Goal: Find contact information: Find contact information

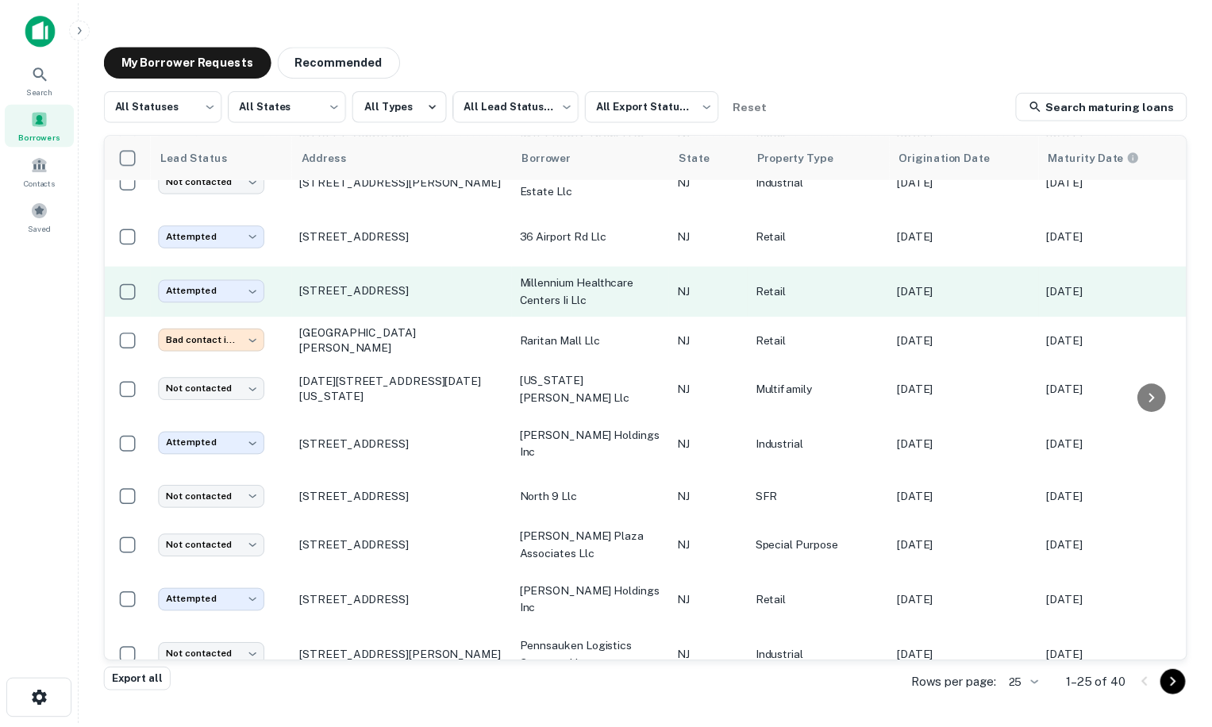
scroll to position [229, 0]
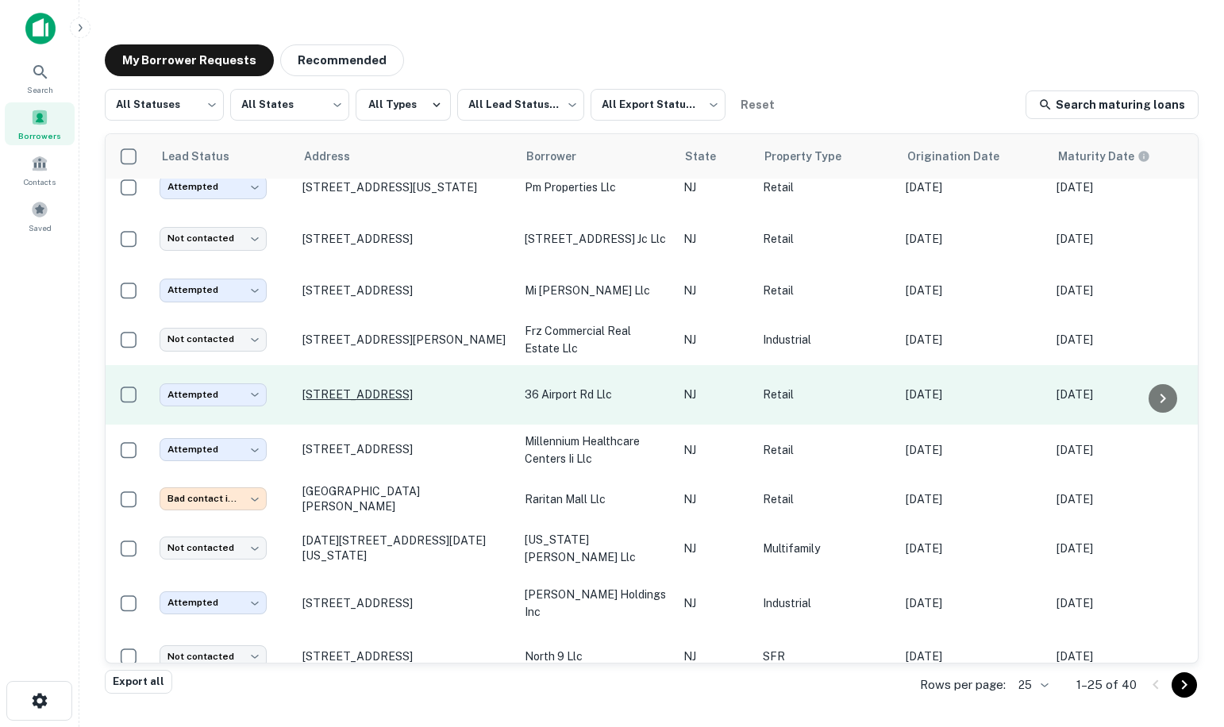
click at [367, 387] on p "[STREET_ADDRESS]" at bounding box center [405, 394] width 206 height 14
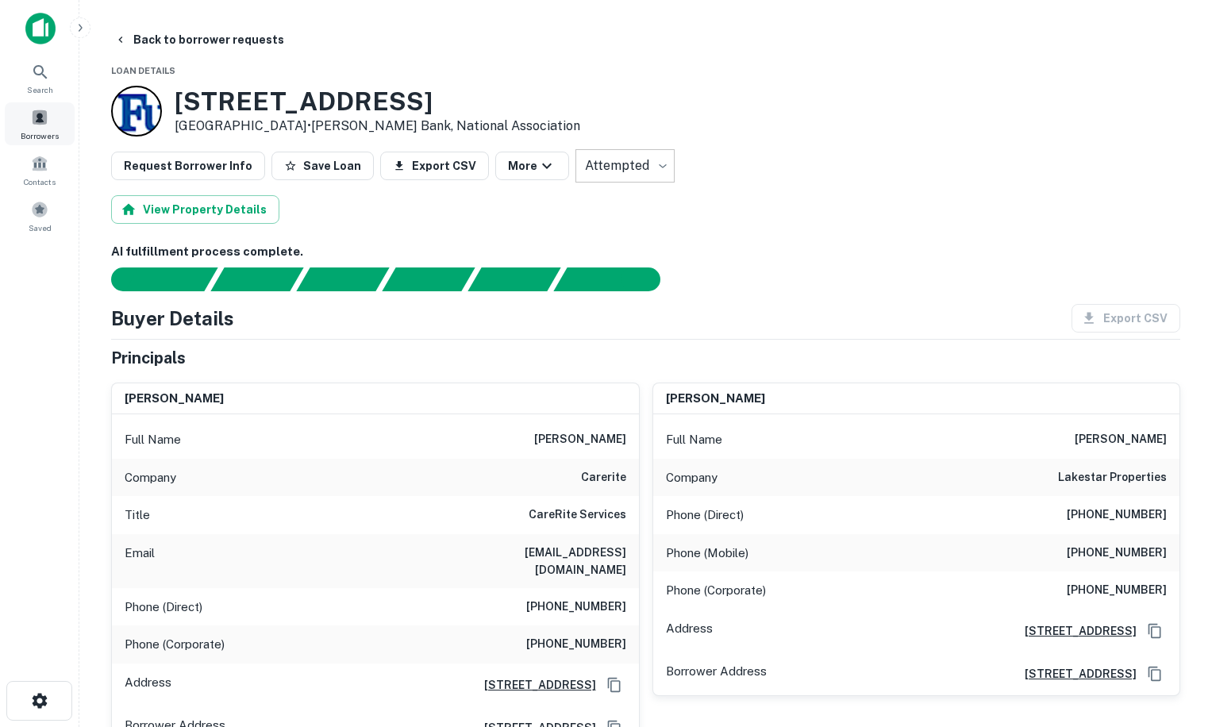
click at [43, 117] on span at bounding box center [39, 117] width 17 height 17
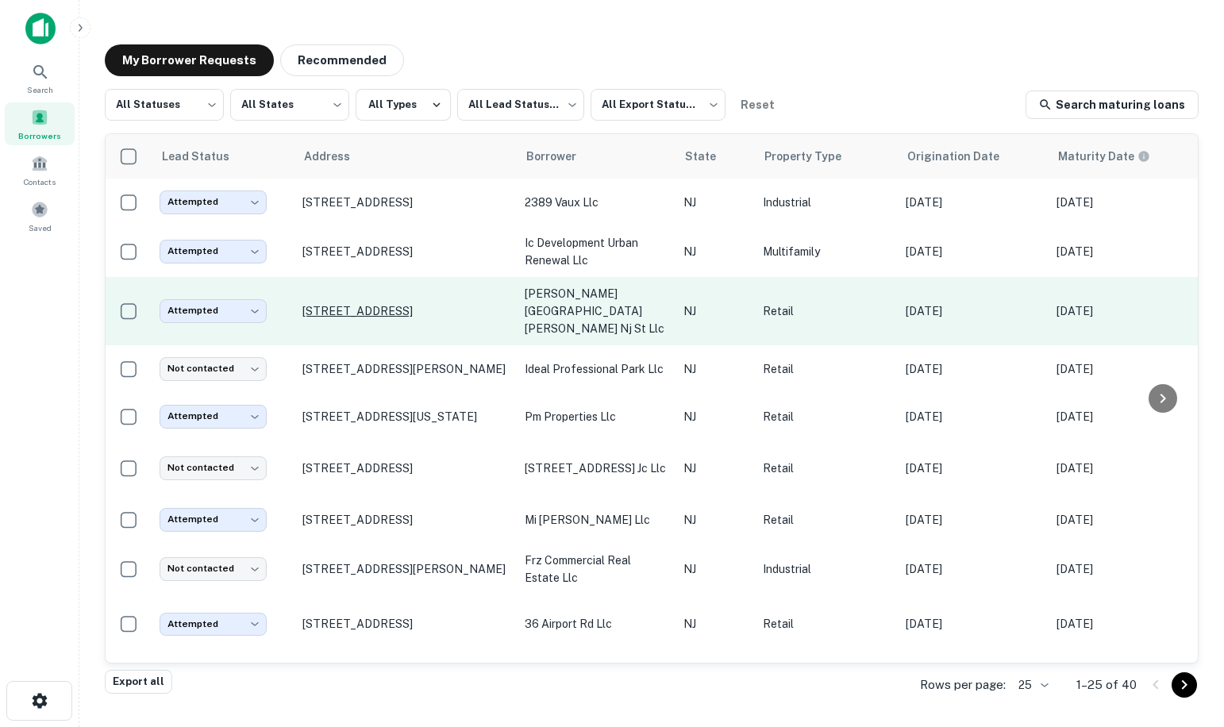
click at [377, 304] on p "[STREET_ADDRESS]" at bounding box center [405, 311] width 206 height 14
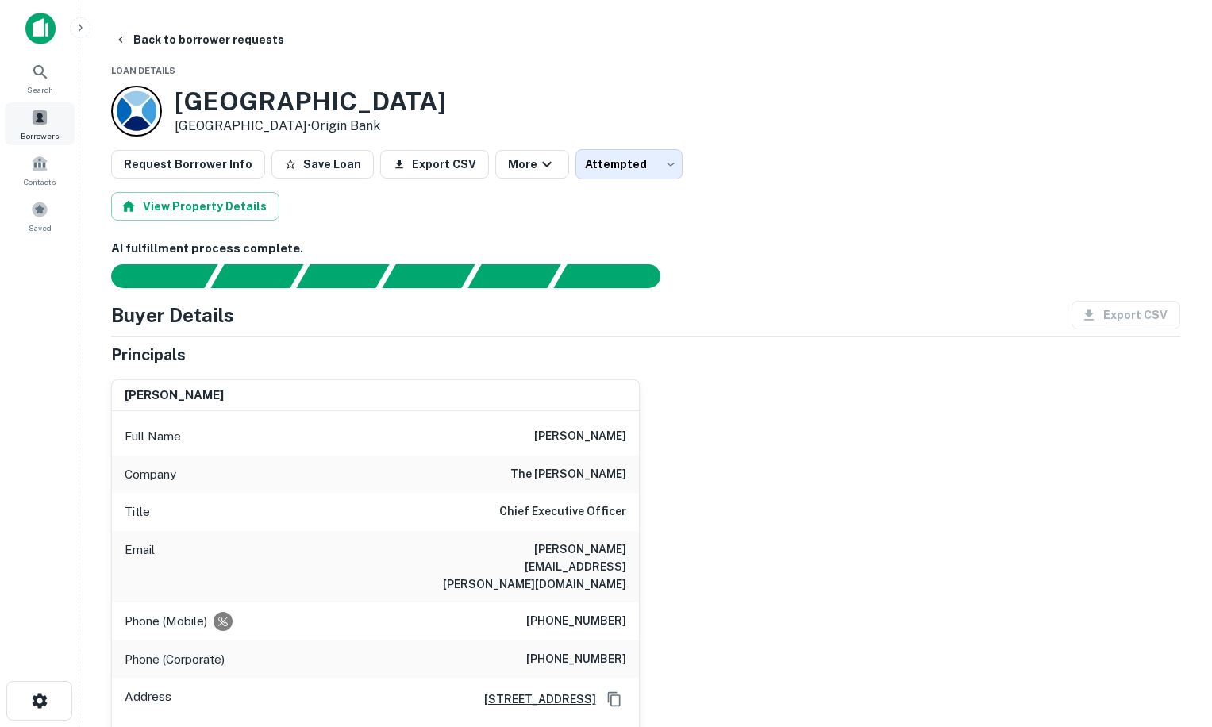
click at [41, 130] on span "Borrowers" at bounding box center [40, 135] width 38 height 13
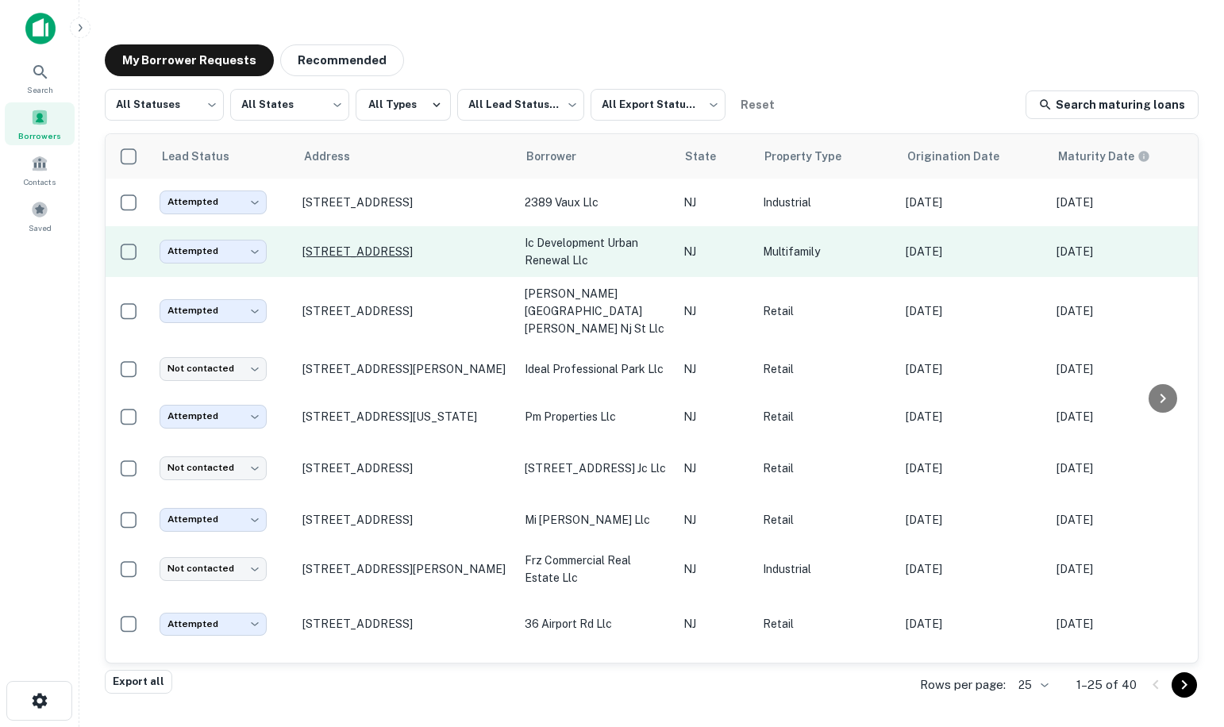
click at [364, 244] on p "[STREET_ADDRESS]" at bounding box center [405, 251] width 206 height 14
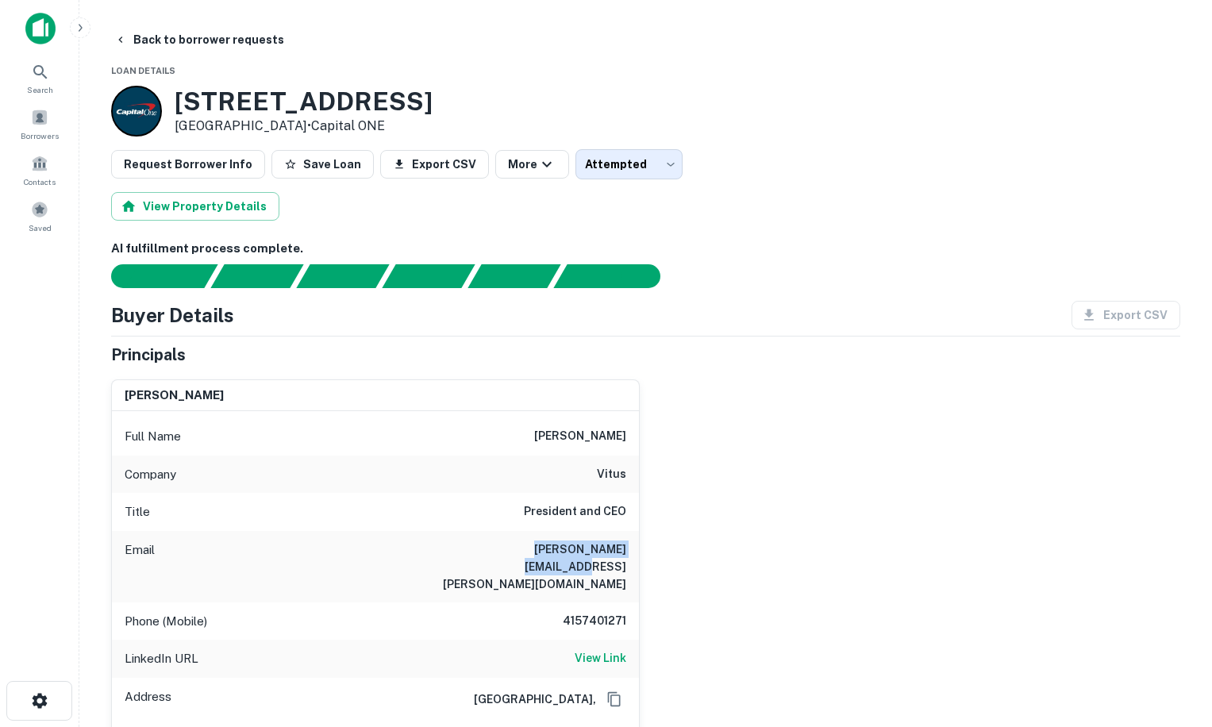
drag, startPoint x: 491, startPoint y: 550, endPoint x: 629, endPoint y: 554, distance: 138.2
click at [629, 554] on div "Email stephen.whyte@vitus.com" at bounding box center [375, 566] width 527 height 71
drag, startPoint x: 629, startPoint y: 554, endPoint x: 597, endPoint y: 547, distance: 33.3
copy h6 "stephen.whyte@vitus.com"
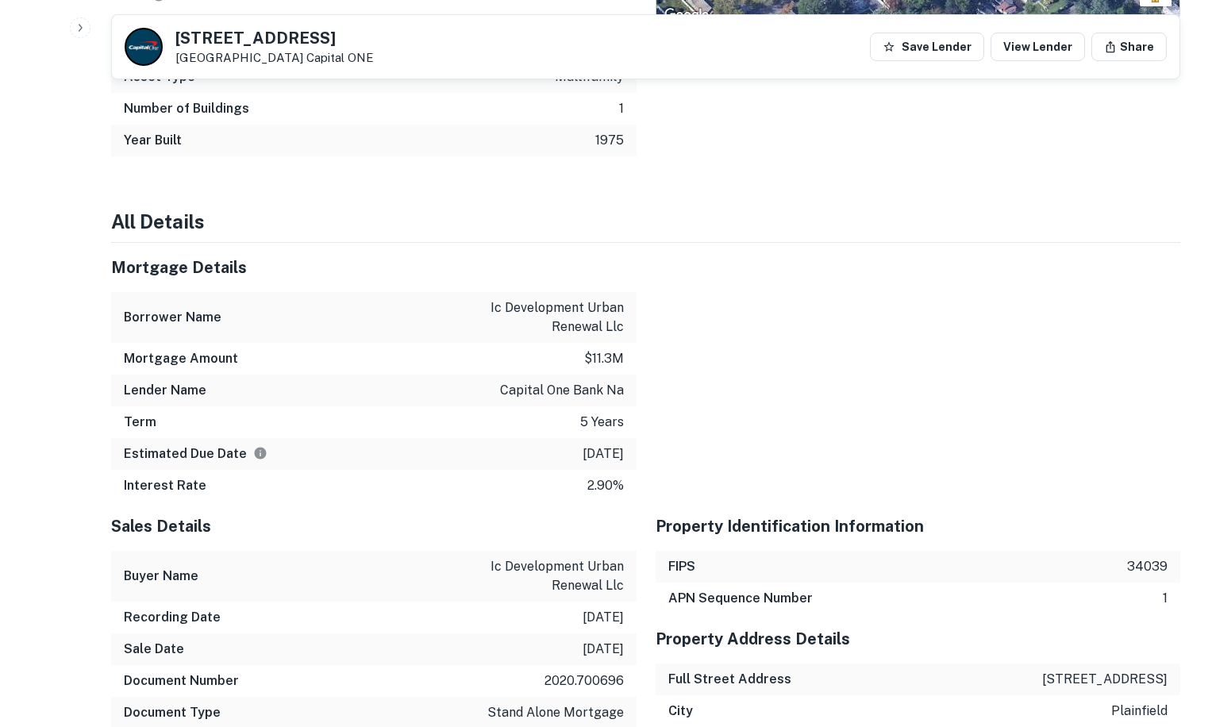
scroll to position [2064, 0]
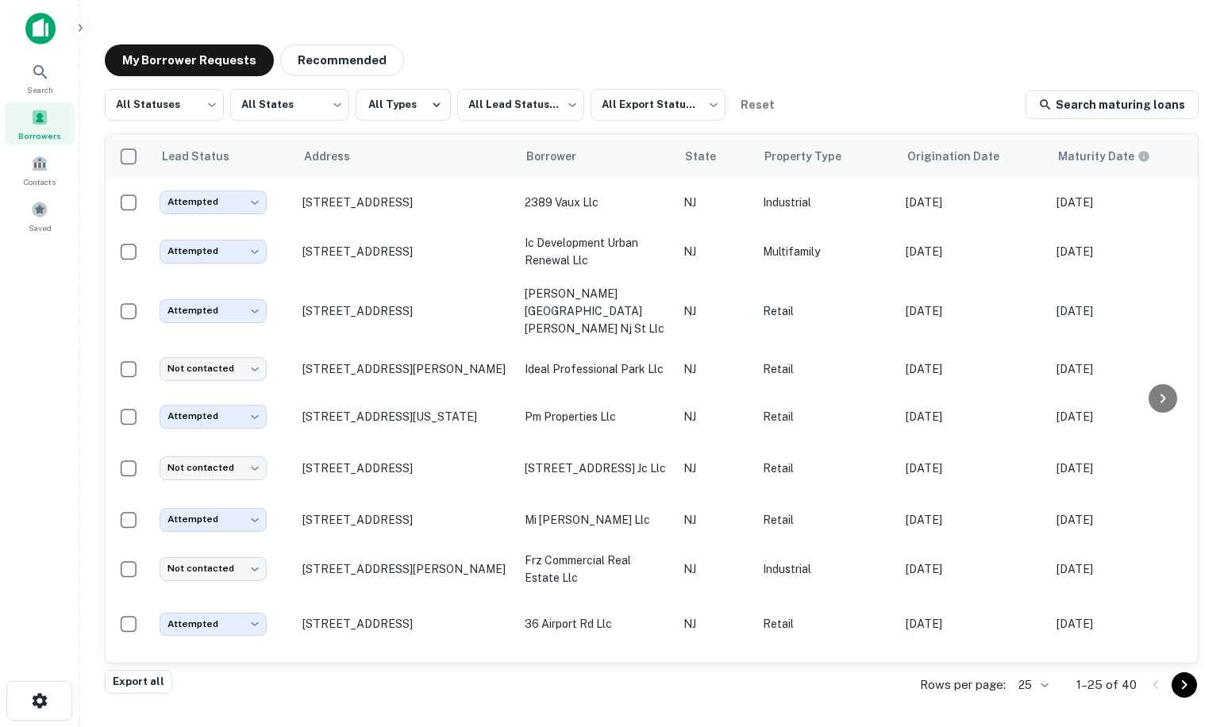
click at [48, 123] on div "Borrowers" at bounding box center [40, 123] width 70 height 43
